Goal: Navigation & Orientation: Find specific page/section

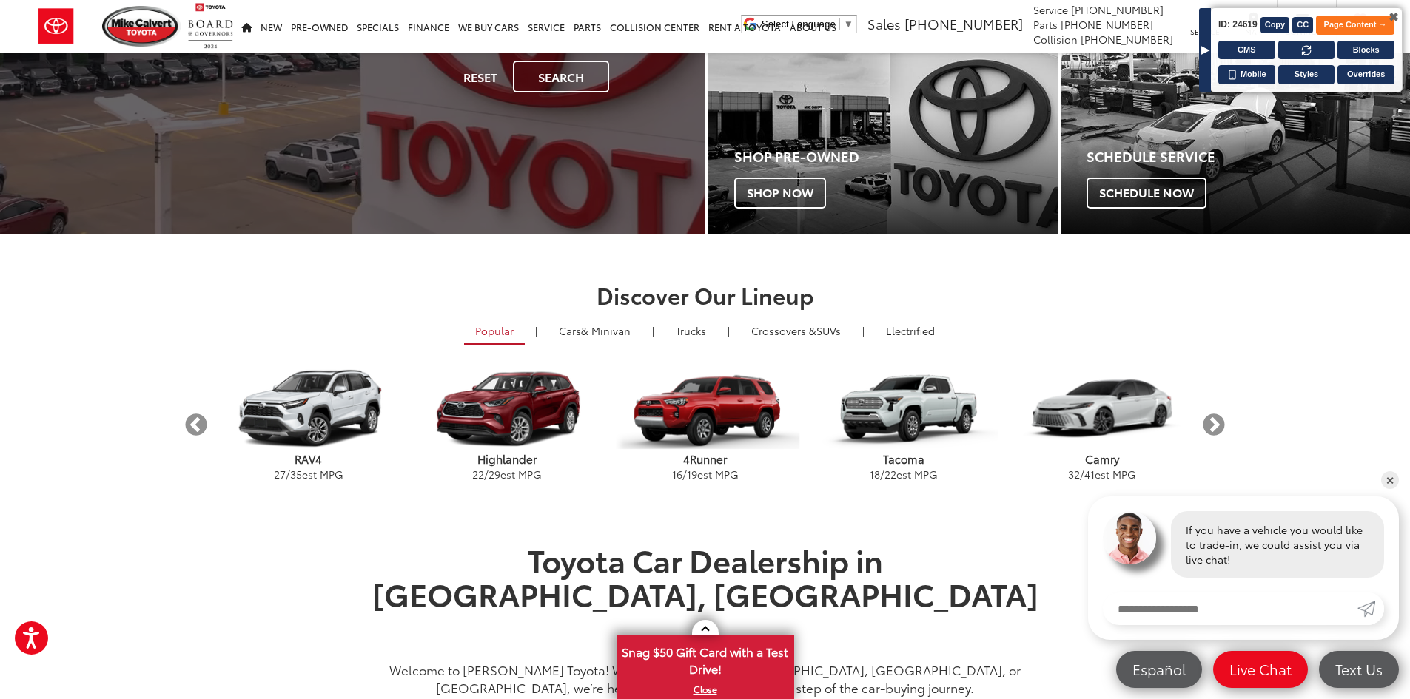
scroll to position [370, 0]
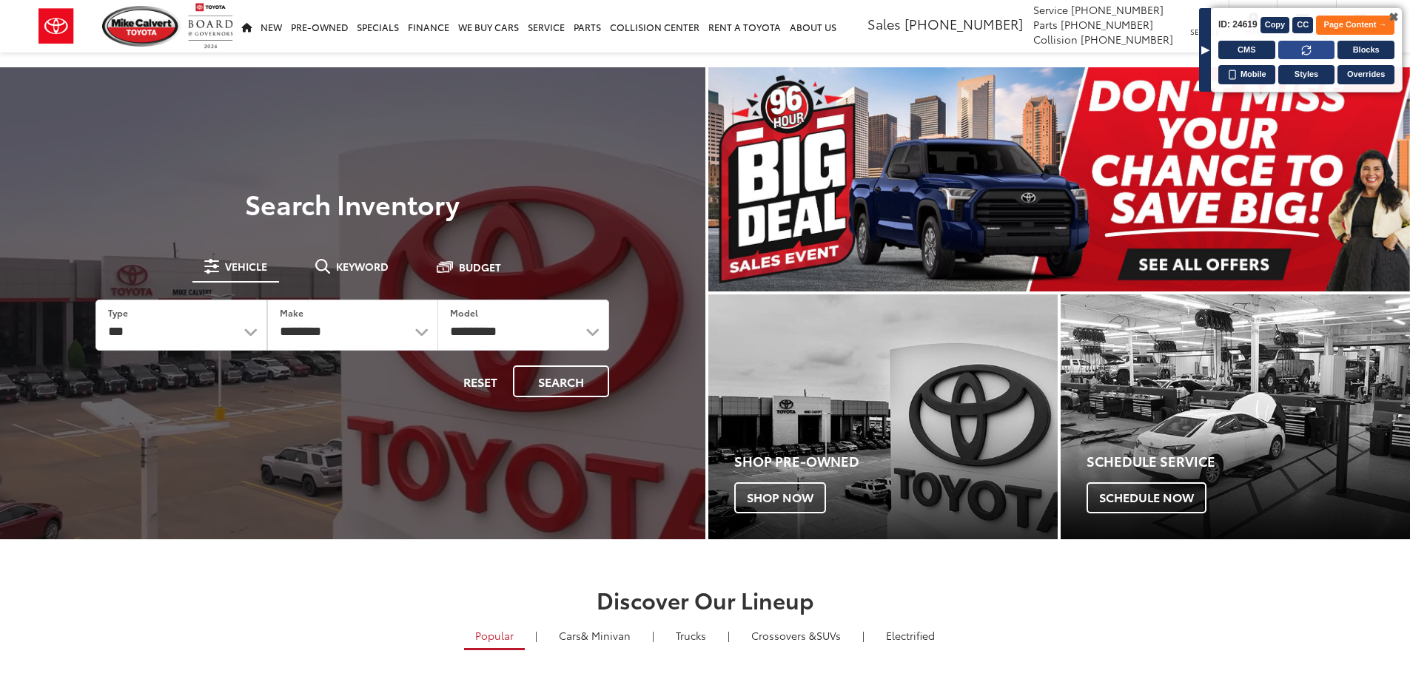
click at [1304, 52] on icon at bounding box center [1306, 50] width 9 height 9
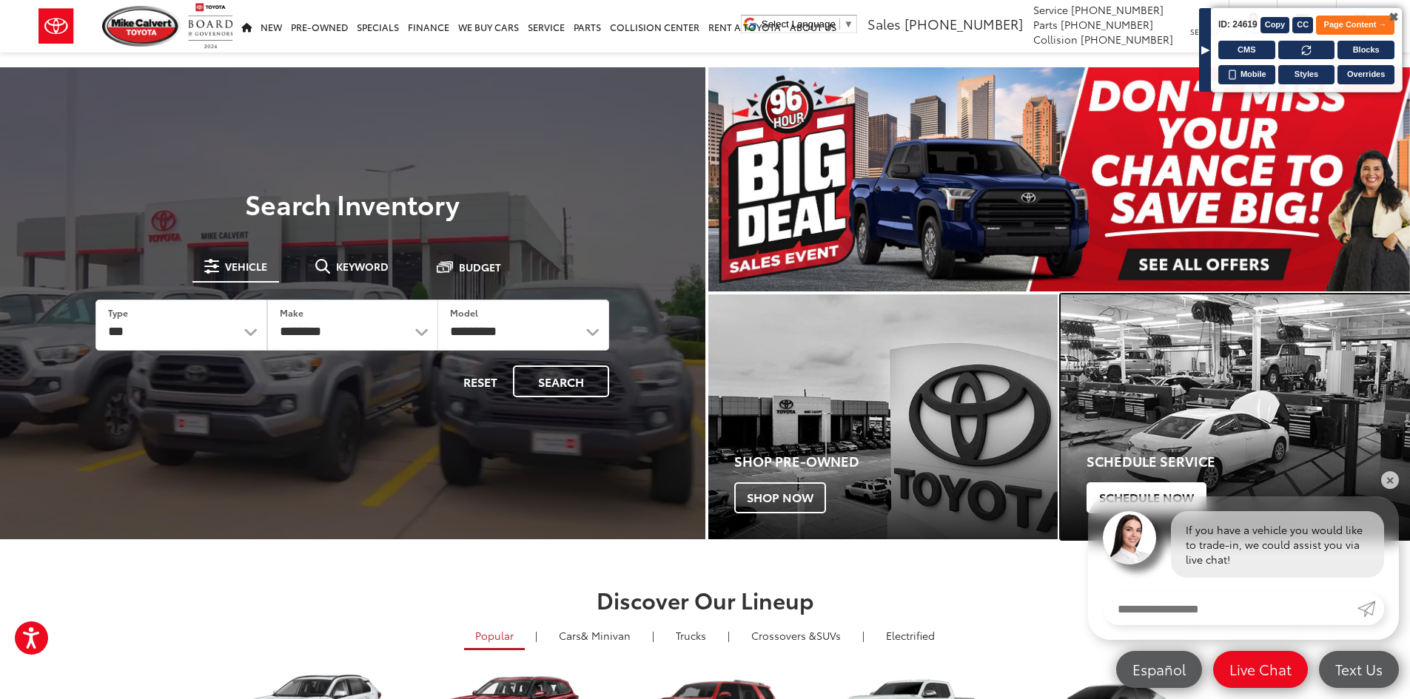
click at [1406, 341] on div "Toyota" at bounding box center [1234, 417] width 377 height 264
